Goal: Obtain resource: Obtain resource

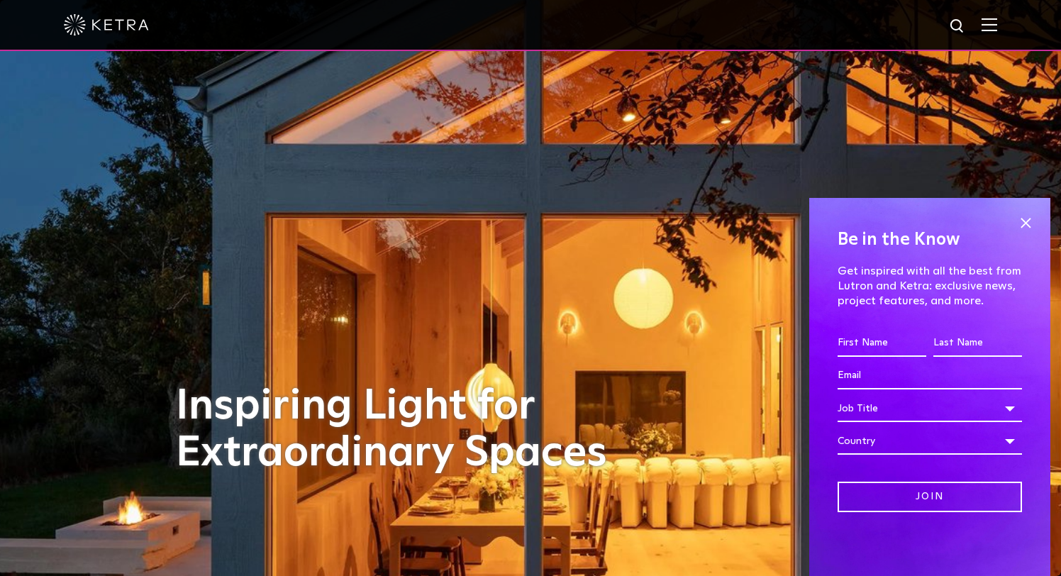
click at [993, 28] on img at bounding box center [989, 24] width 16 height 13
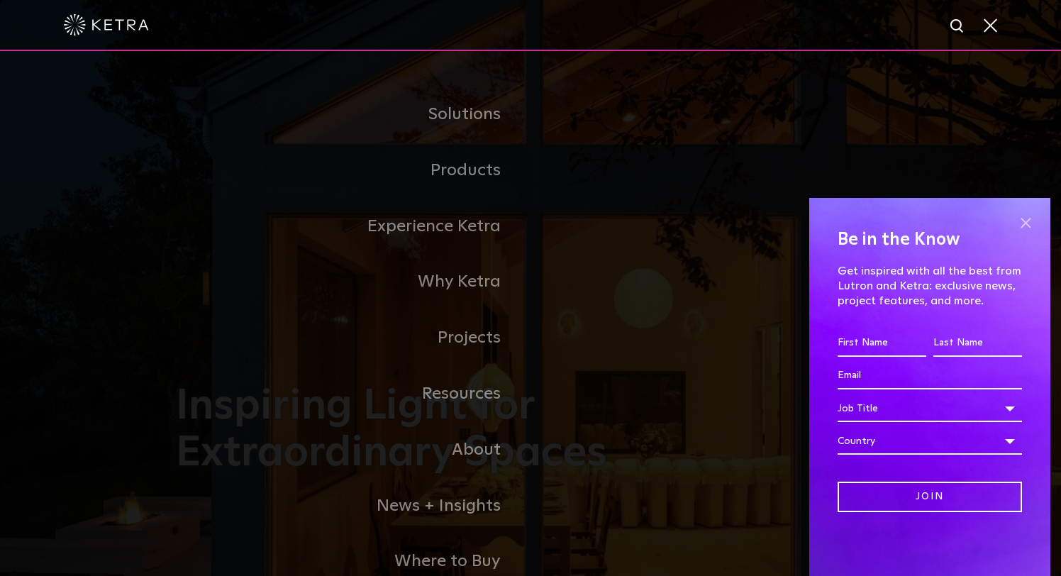
click at [1028, 221] on span at bounding box center [1025, 222] width 21 height 21
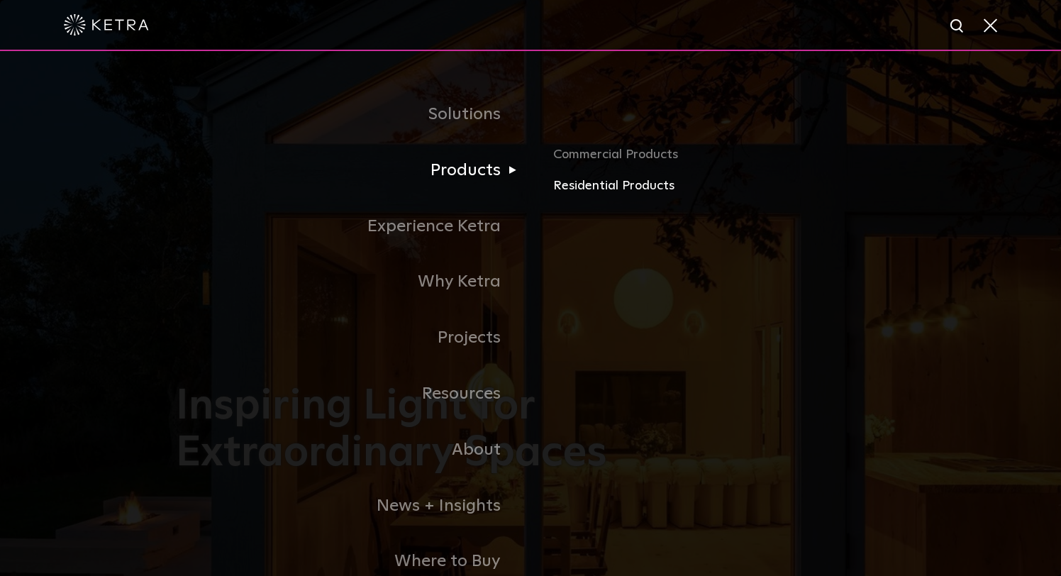
click at [569, 185] on link "Residential Products" at bounding box center [719, 186] width 332 height 21
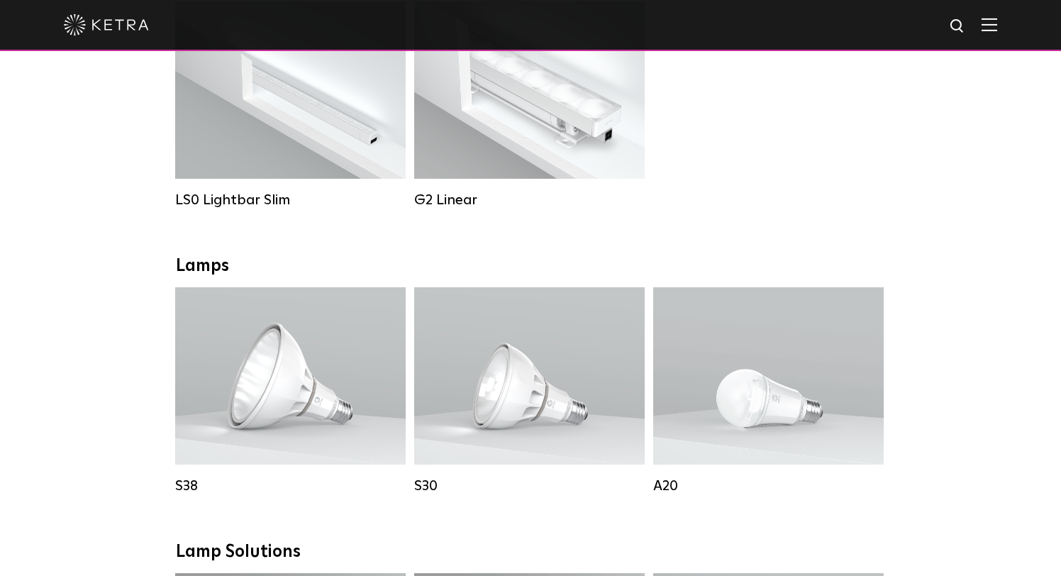
scroll to position [607, 0]
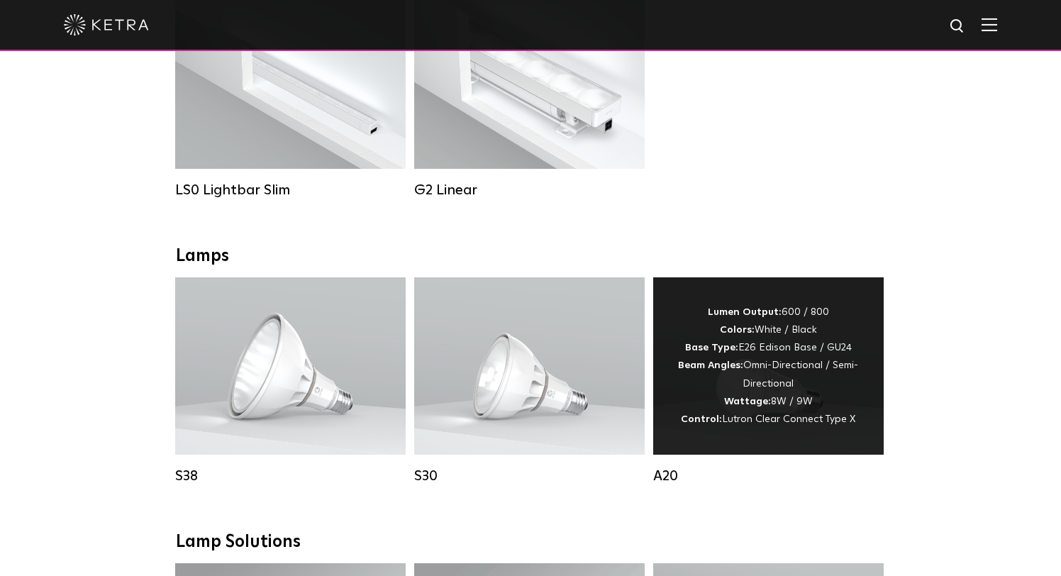
click at [694, 354] on div "Lumen Output: 600 / 800 Colors: White / Black Base Type: E26 Edison Base / GU24…" at bounding box center [768, 365] width 188 height 125
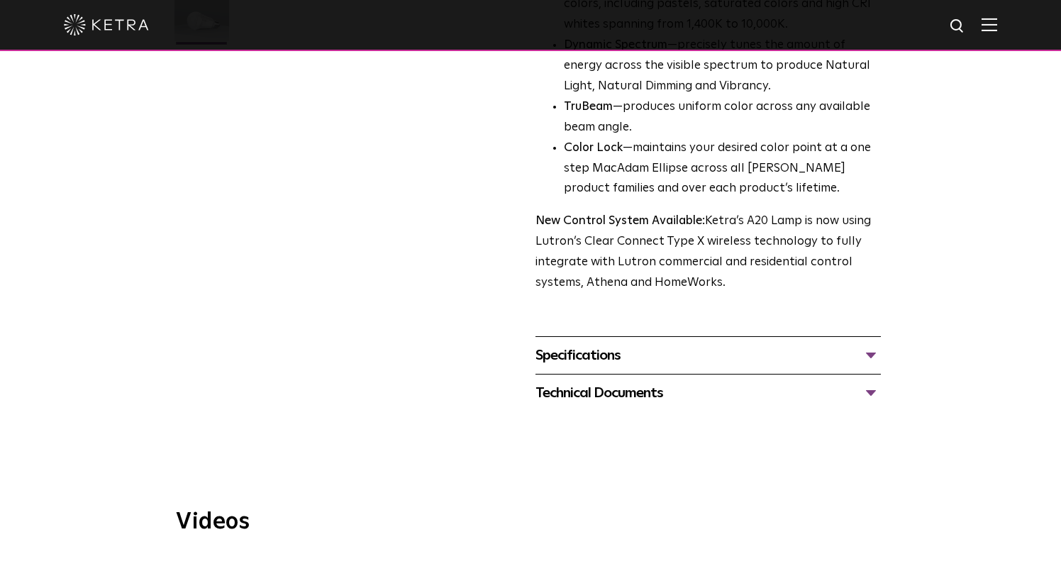
scroll to position [498, 0]
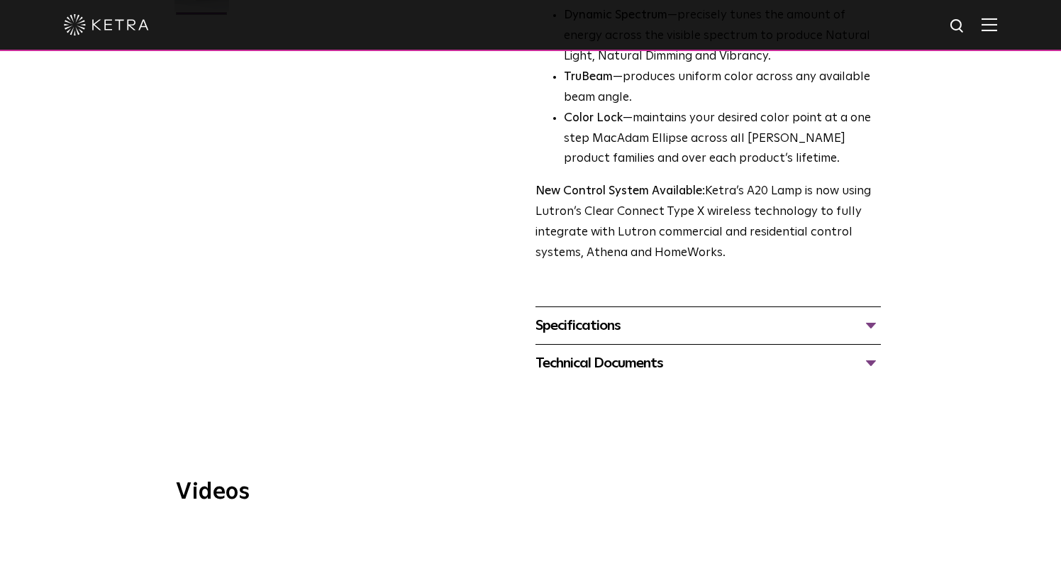
click at [870, 352] on div "Technical Documents" at bounding box center [707, 363] width 345 height 23
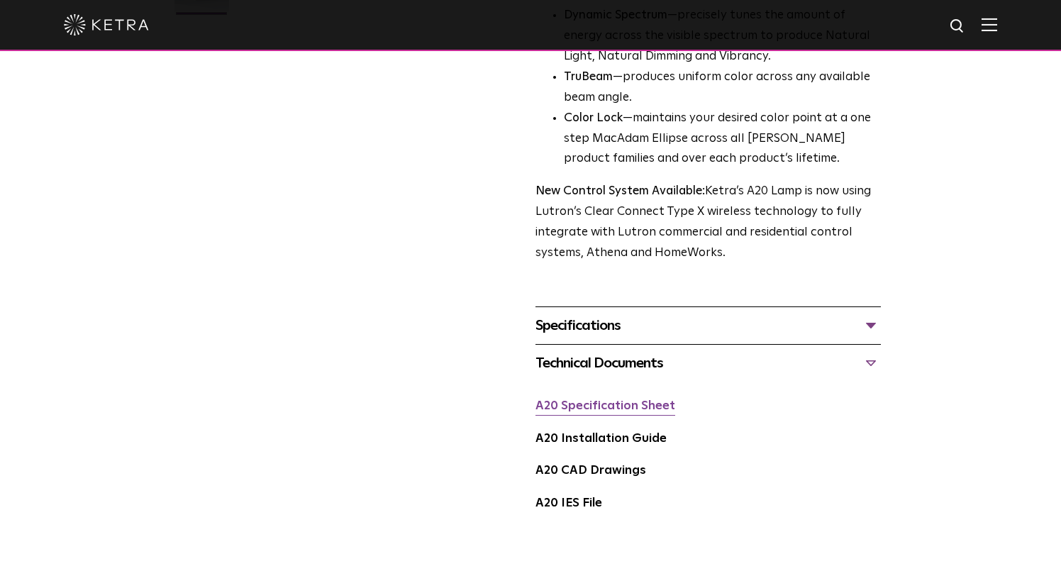
click at [618, 400] on link "A20 Specification Sheet" at bounding box center [605, 406] width 140 height 12
